Goal: Transaction & Acquisition: Book appointment/travel/reservation

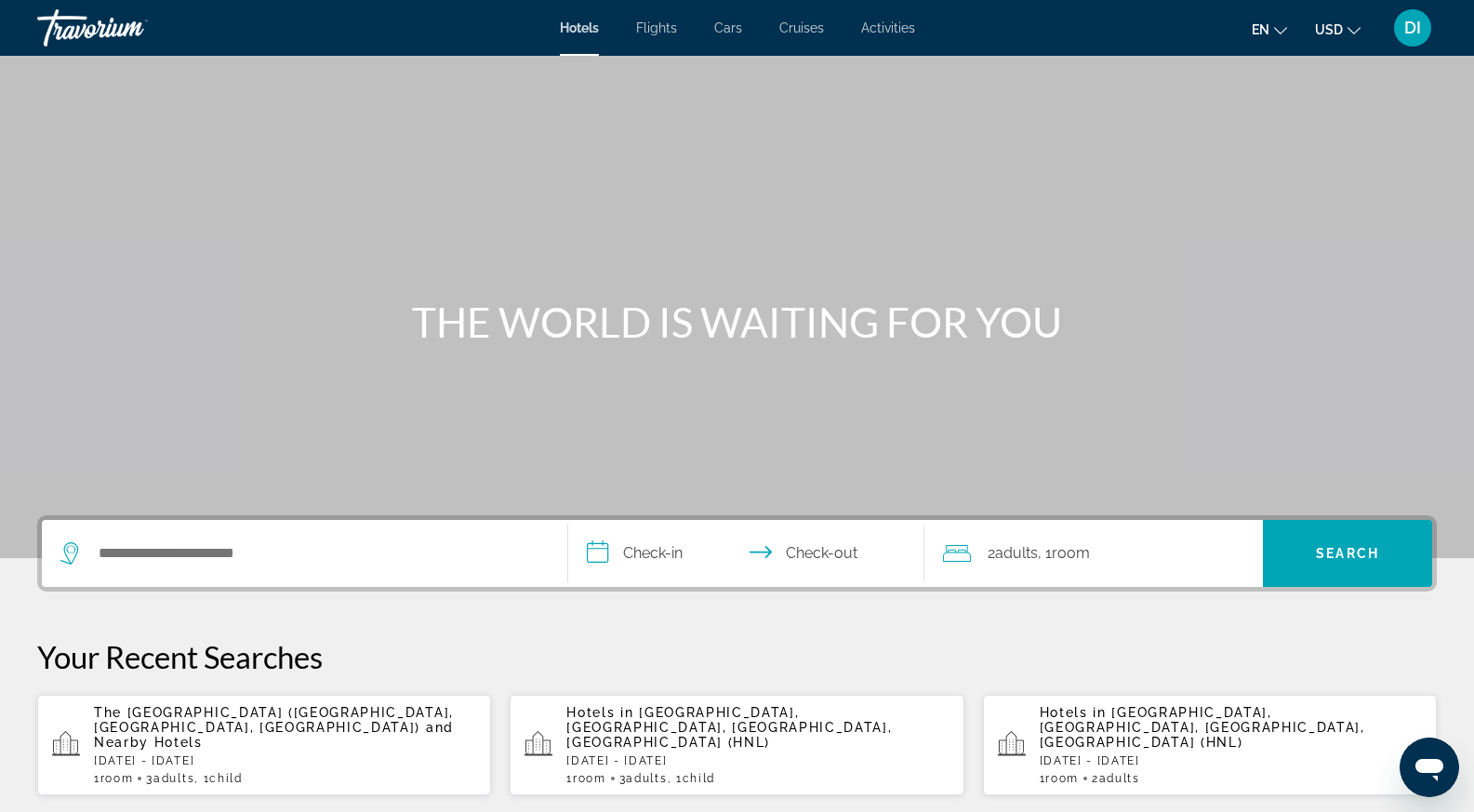
click at [285, 754] on p "Sun, 16 Nov - Wed, 19 Nov" at bounding box center [285, 759] width 382 height 13
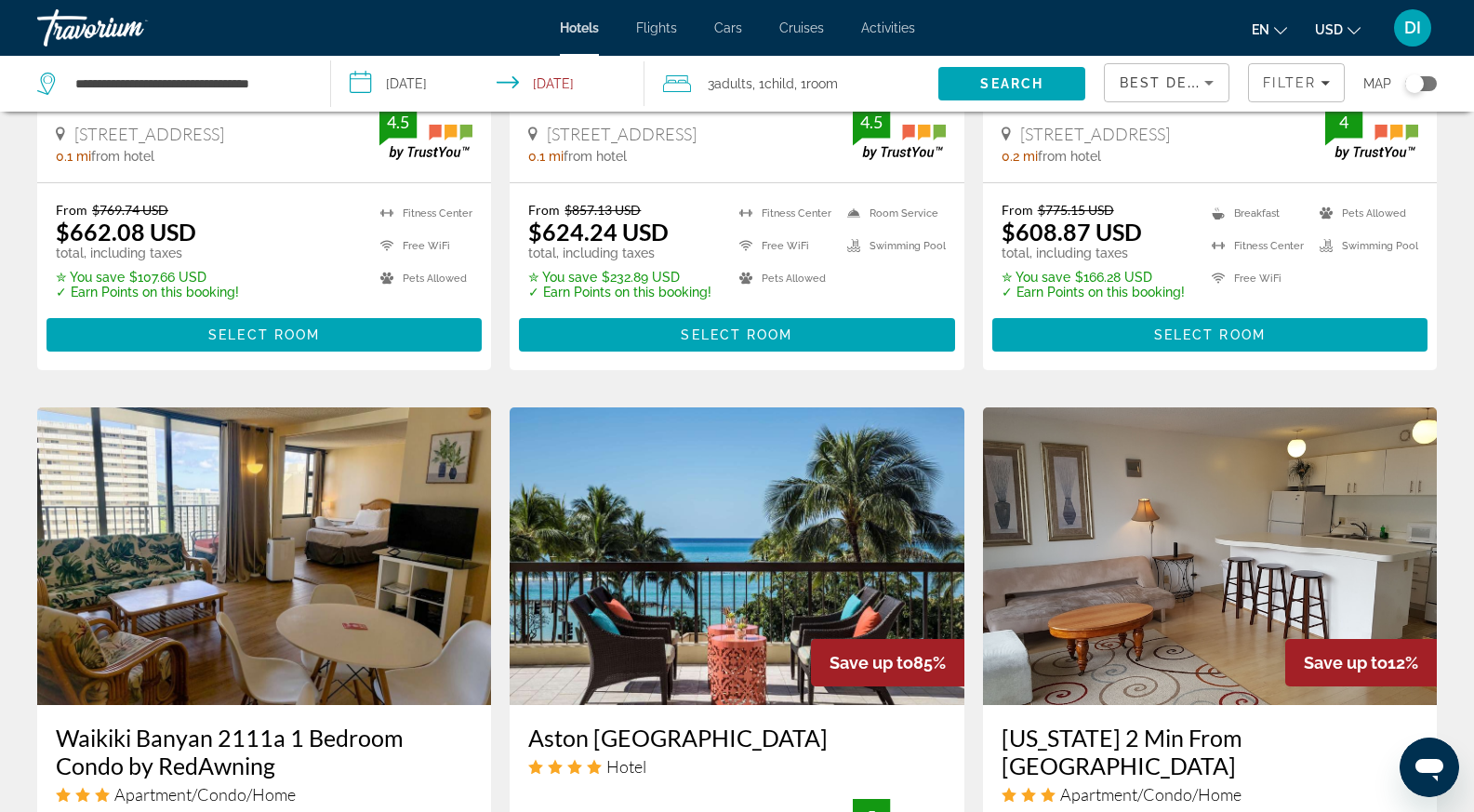
scroll to position [1209, 0]
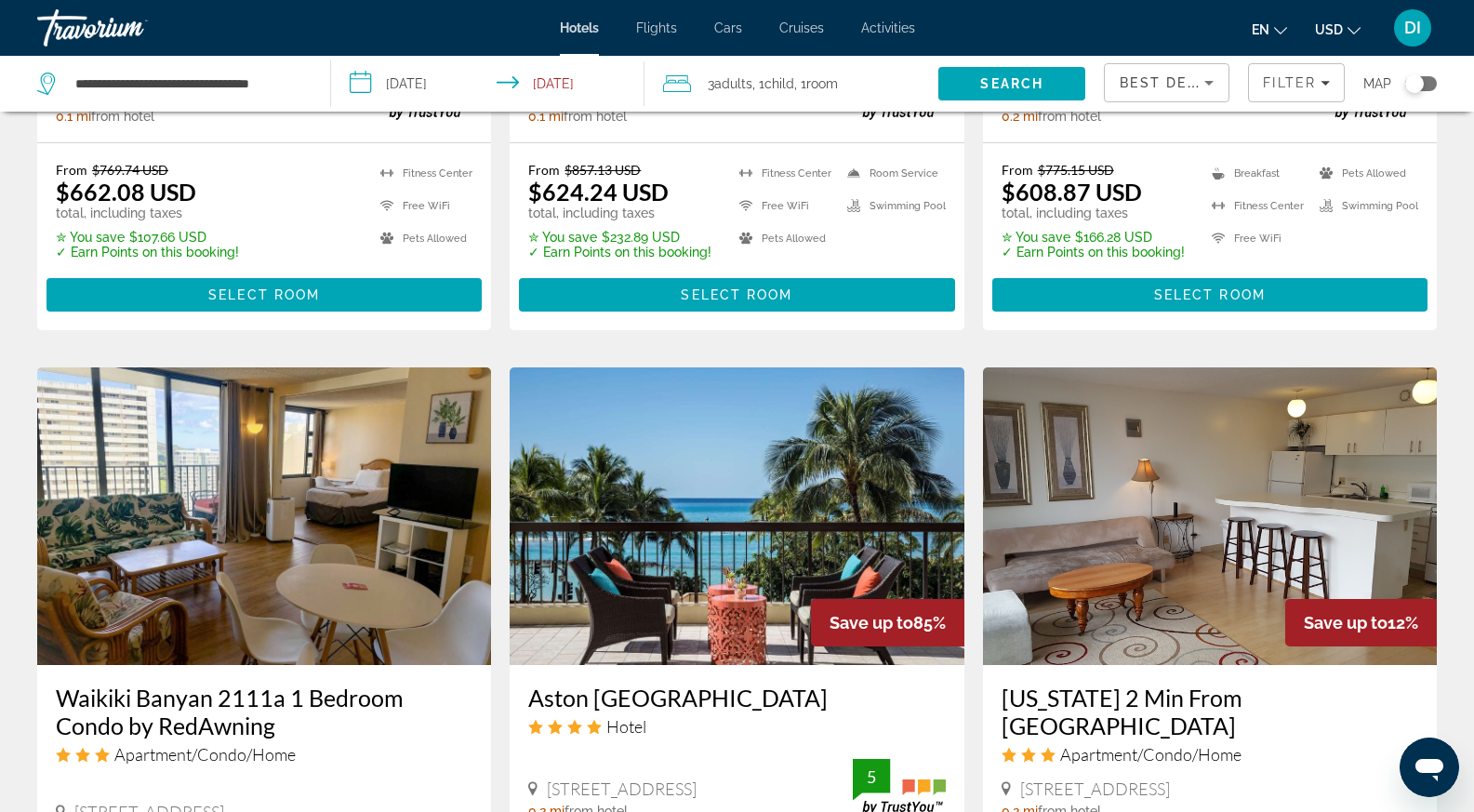
click at [819, 507] on img "Main content" at bounding box center [737, 516] width 454 height 297
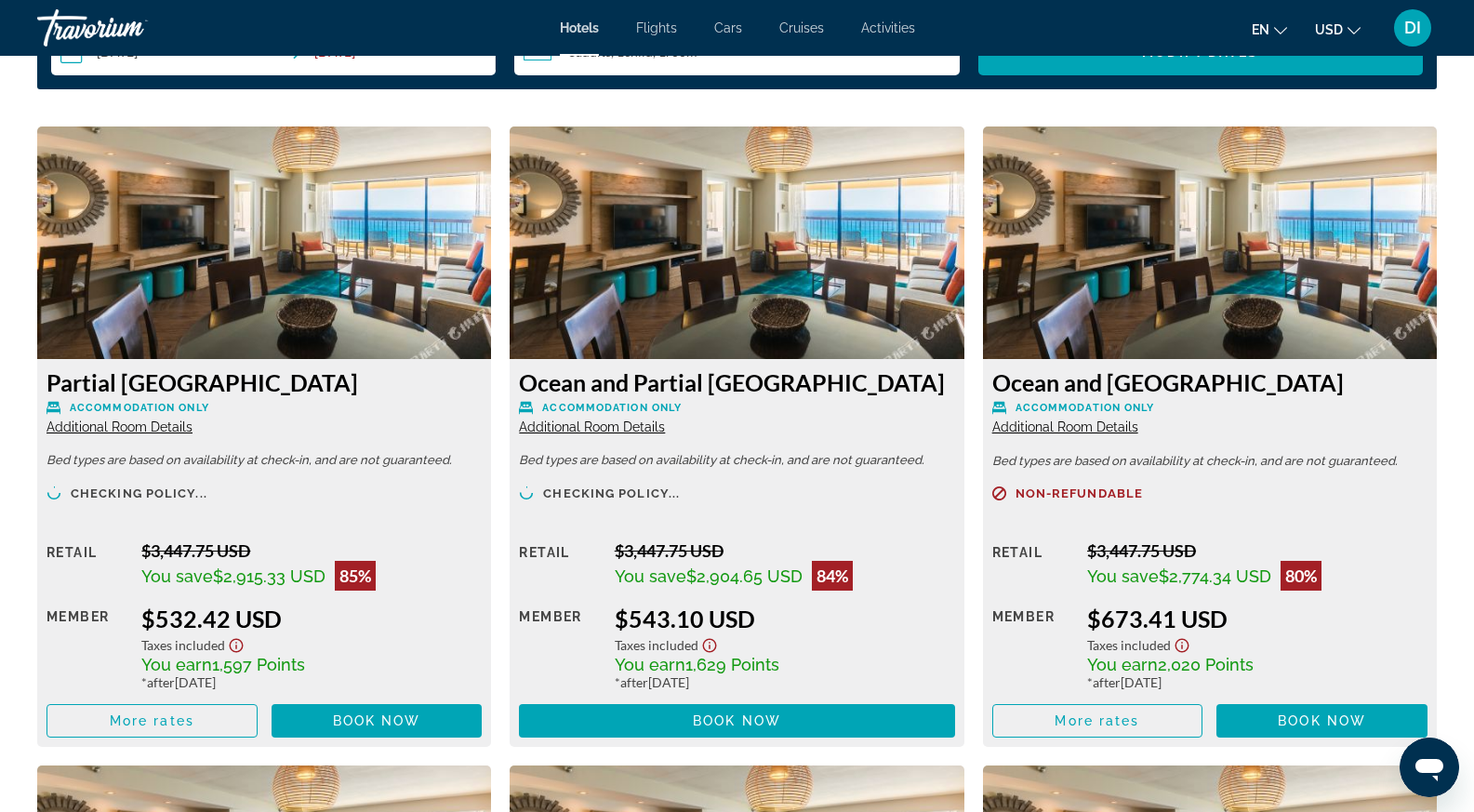
scroll to position [2604, 0]
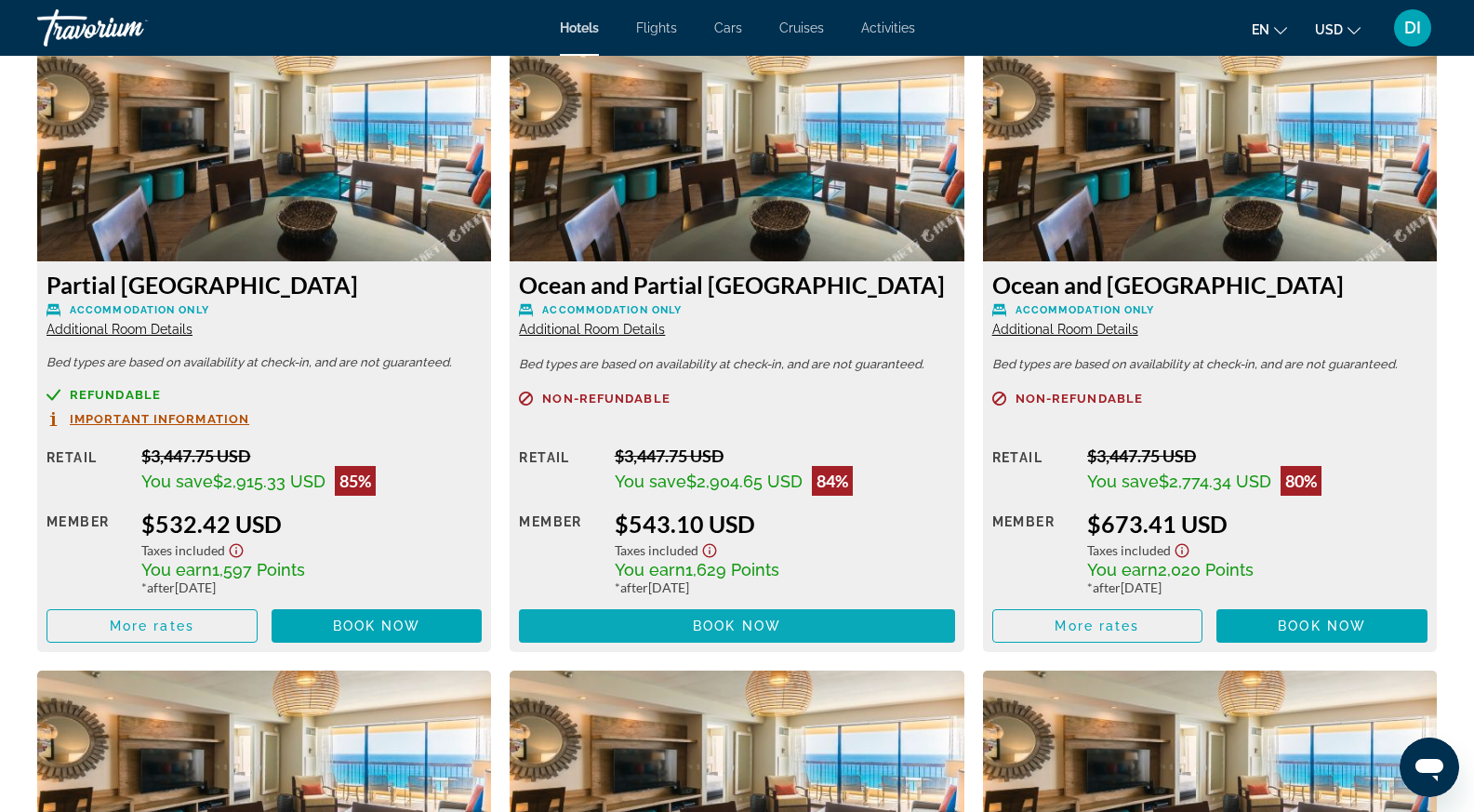
click at [770, 619] on span "Book now" at bounding box center [737, 626] width 88 height 15
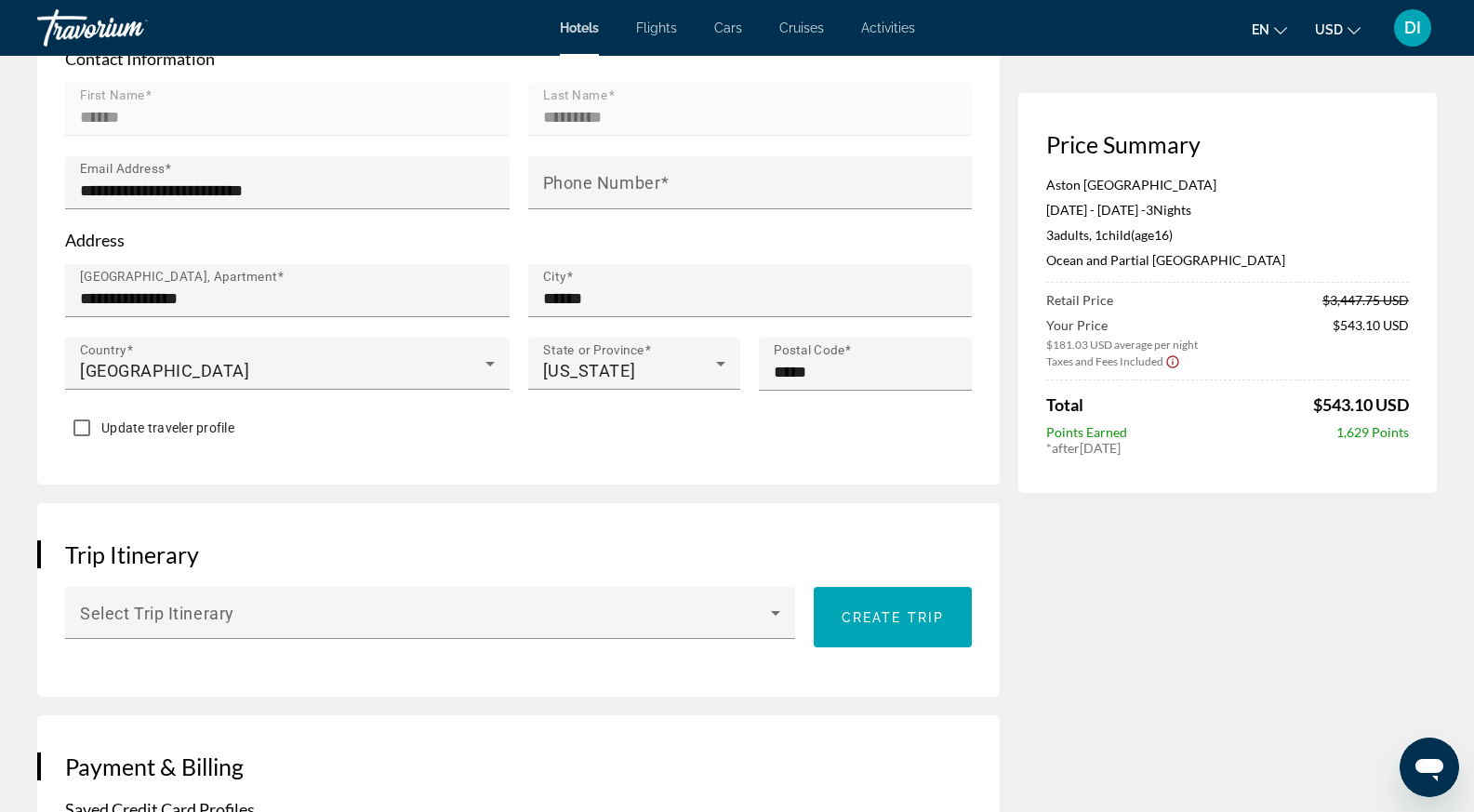
scroll to position [465, 0]
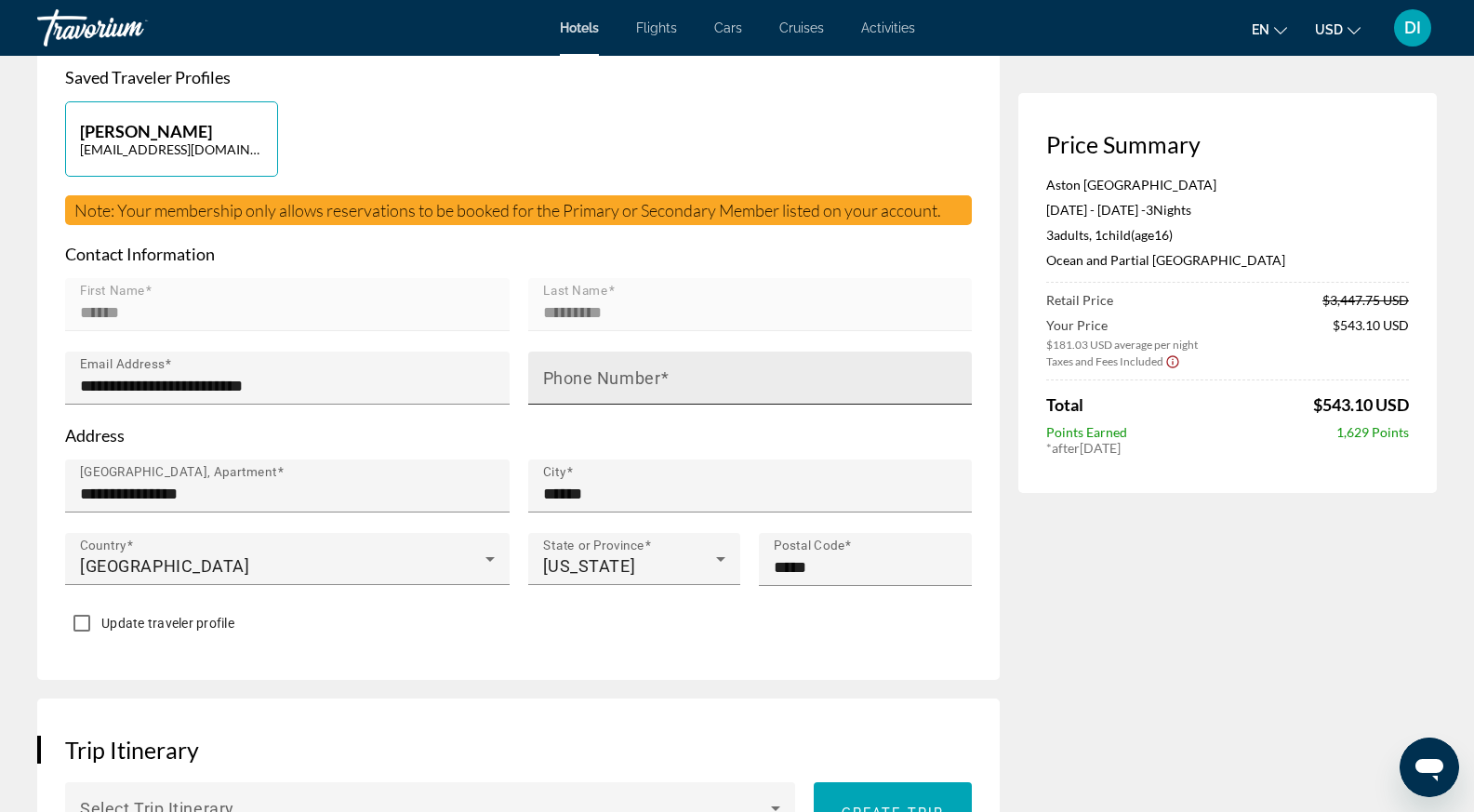
click at [617, 385] on mat-label "Phone Number" at bounding box center [602, 378] width 118 height 20
click at [617, 385] on input "Phone Number" at bounding box center [756, 386] width 426 height 23
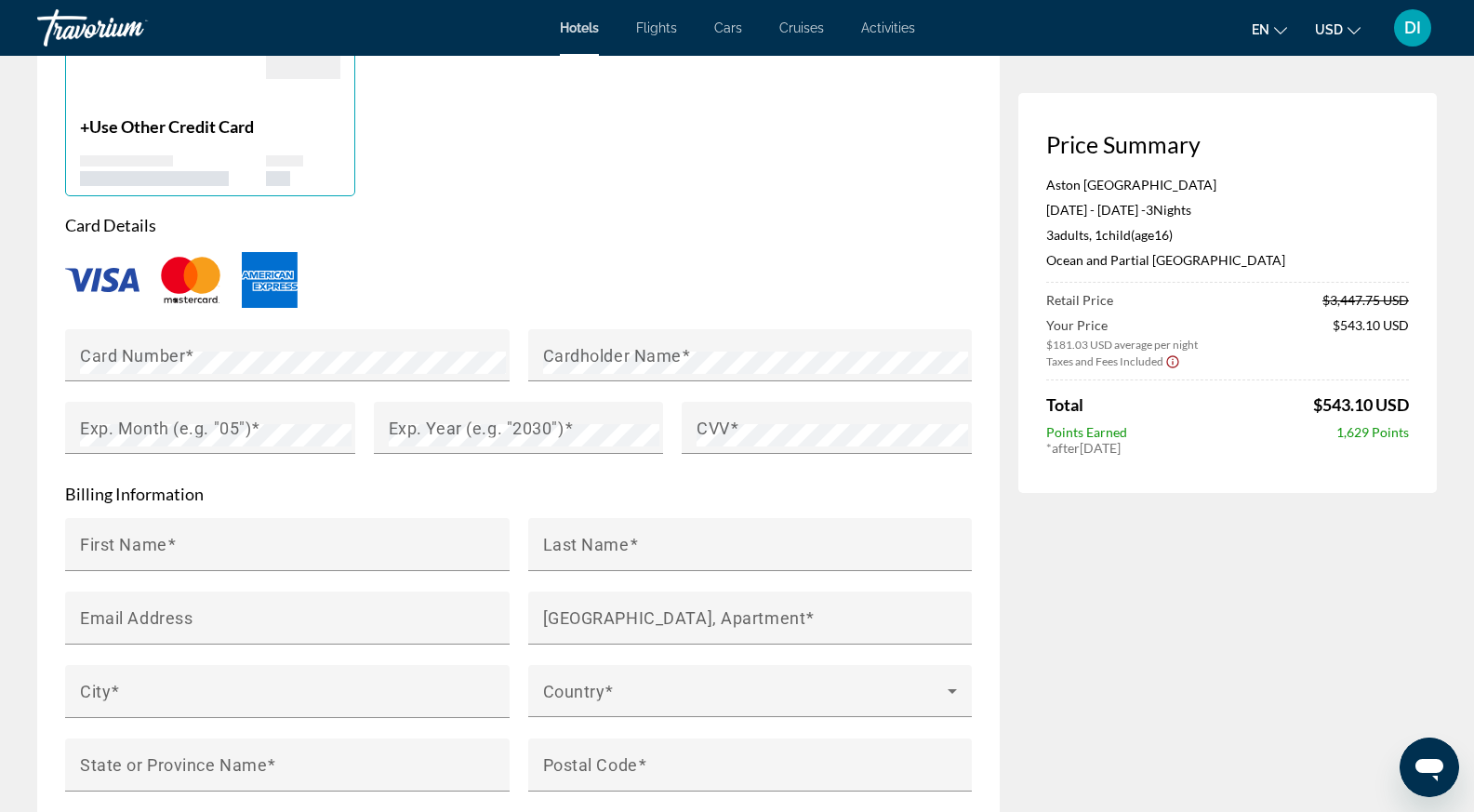
scroll to position [1580, 0]
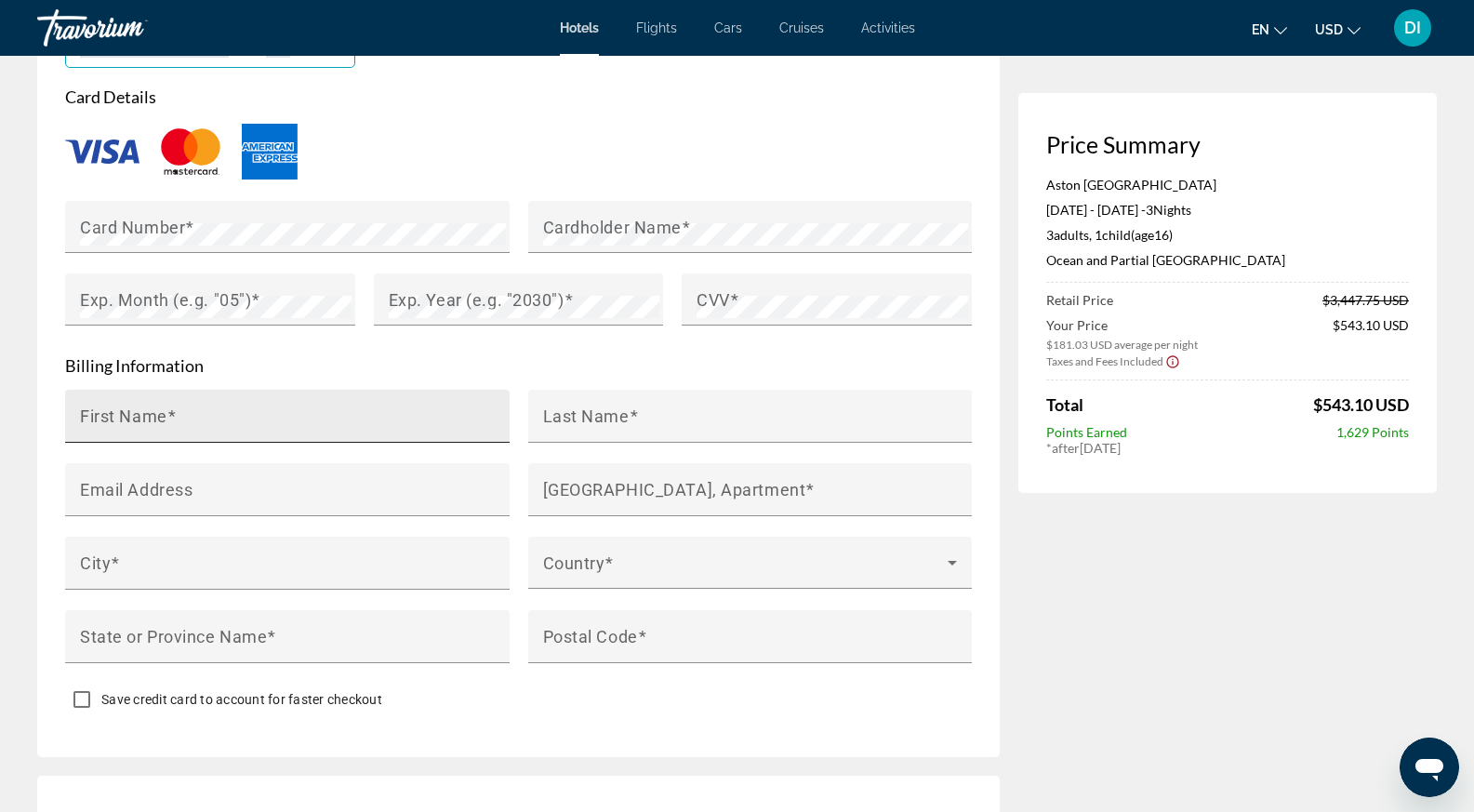
type input "**********"
click at [314, 425] on input "First Name" at bounding box center [293, 423] width 426 height 23
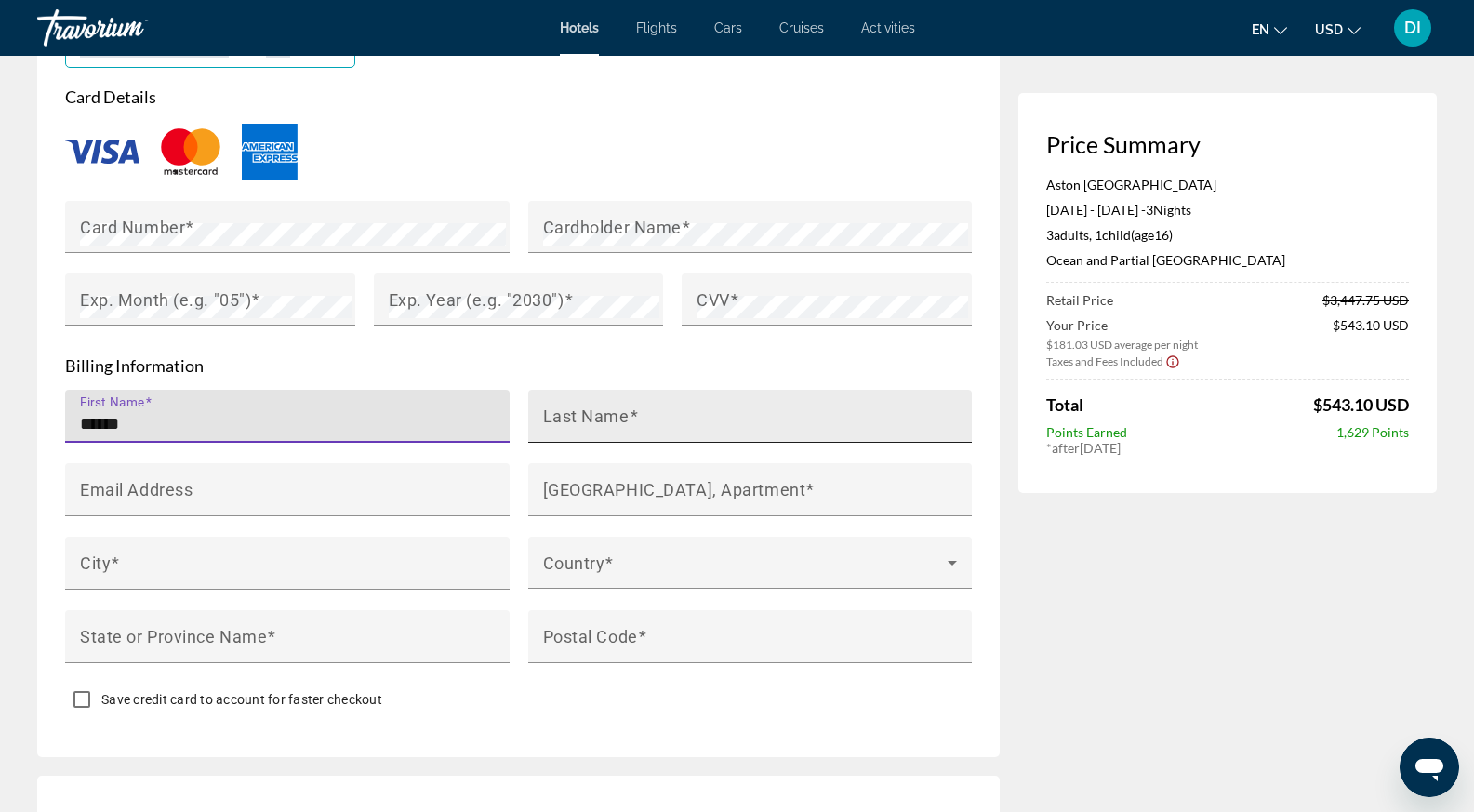
type input "******"
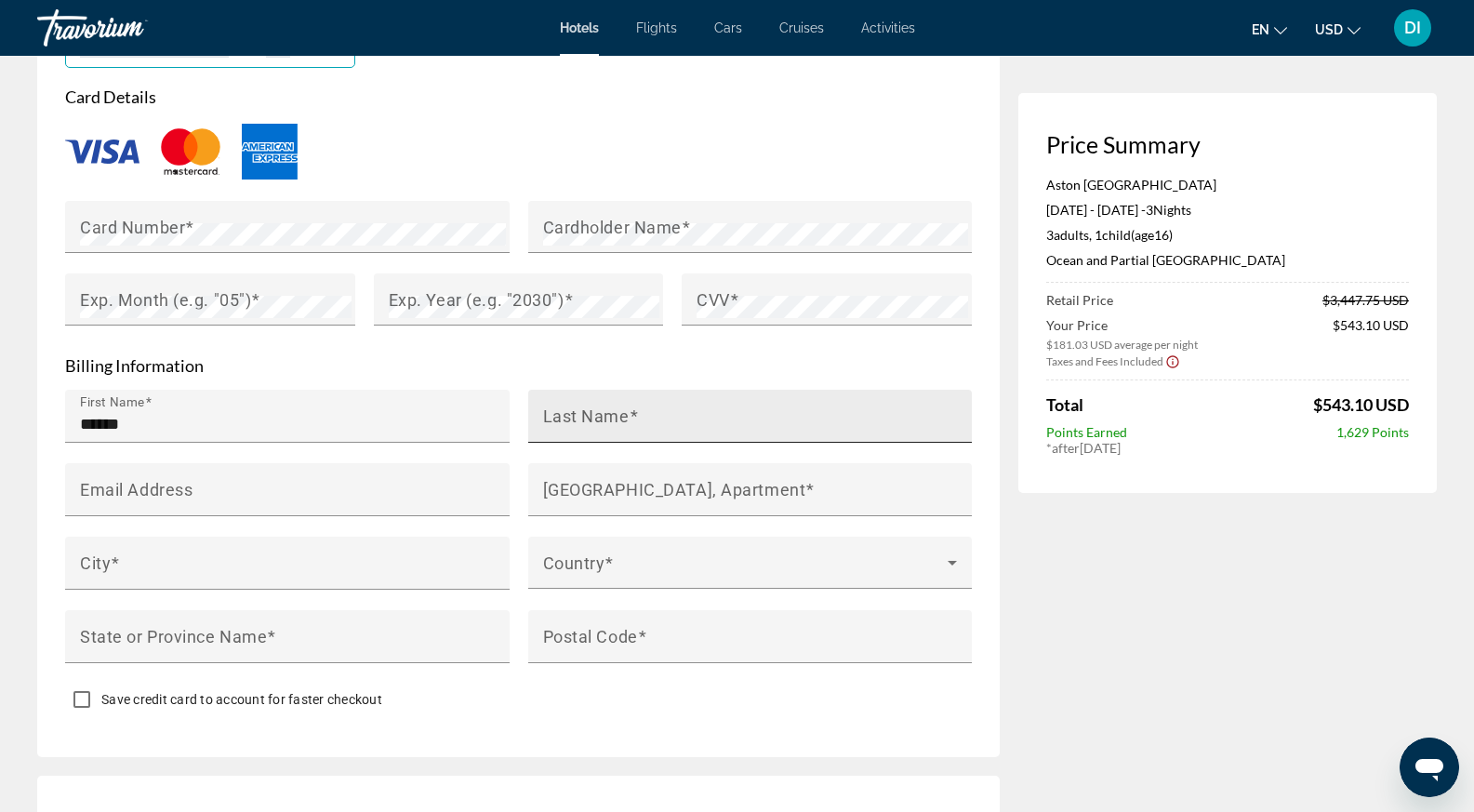
click at [569, 430] on div "Last Name" at bounding box center [756, 415] width 426 height 53
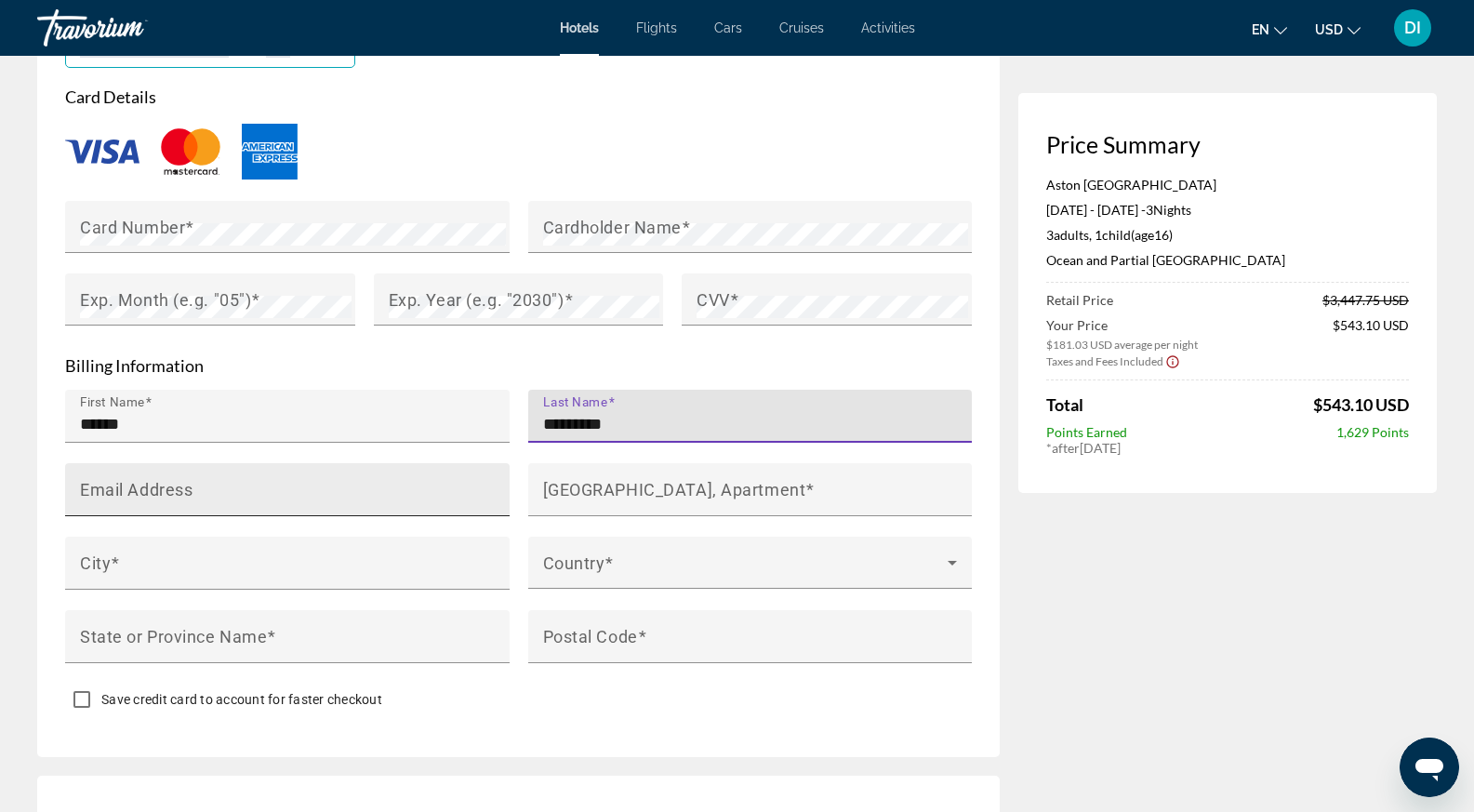
type input "*********"
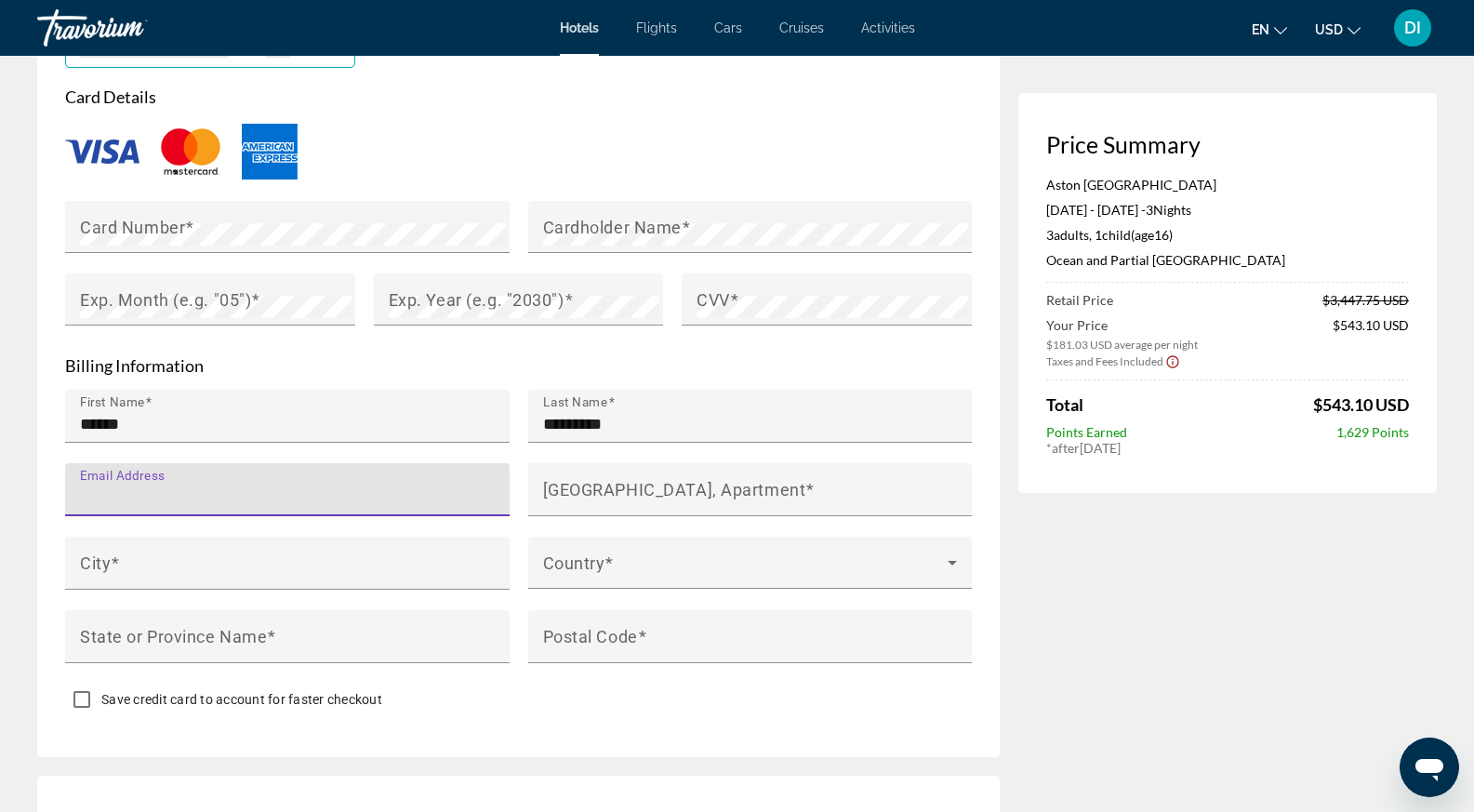
click at [448, 486] on input "Email Address" at bounding box center [293, 497] width 426 height 23
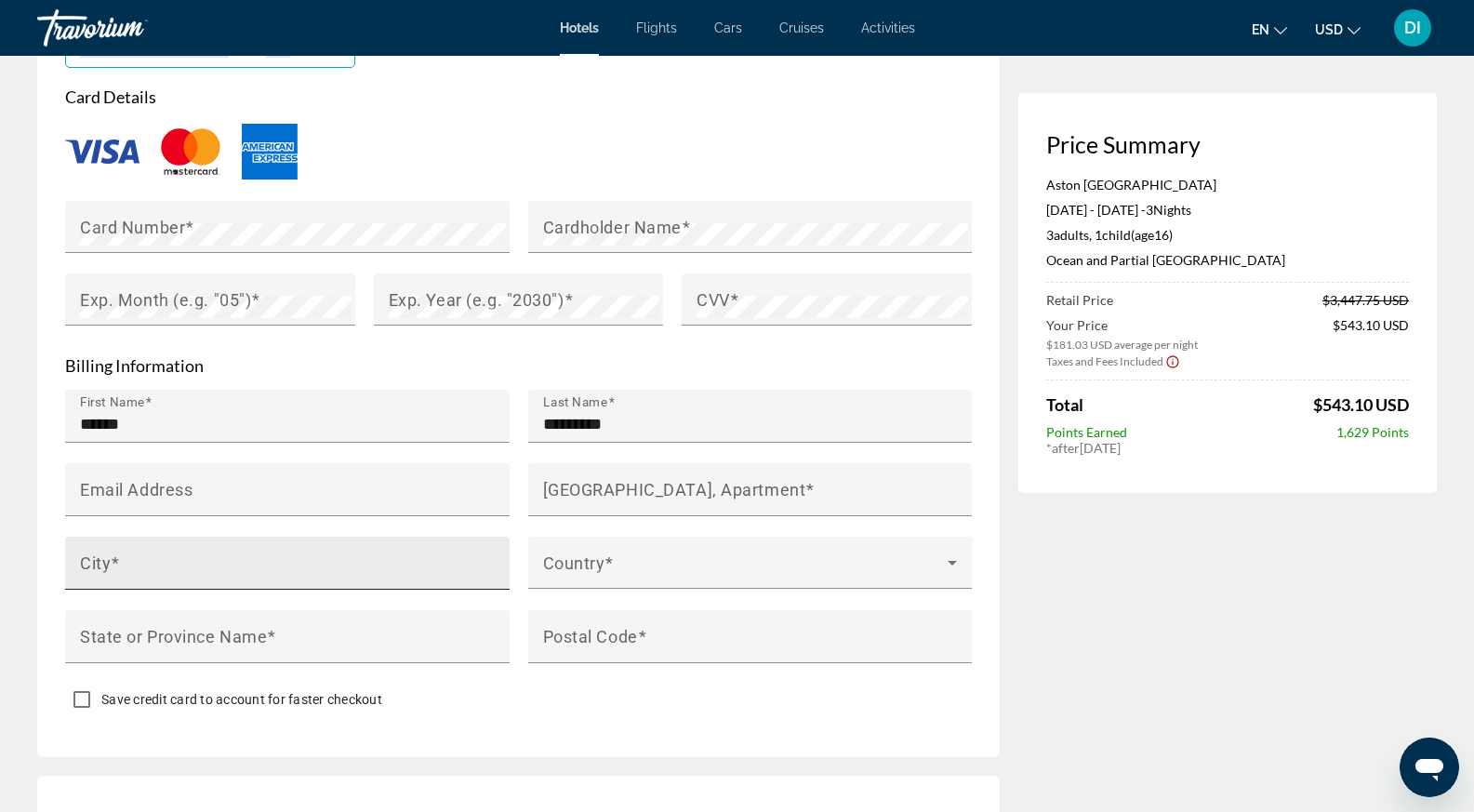
click at [464, 553] on div "City" at bounding box center [293, 562] width 426 height 53
